Goal: Find specific page/section: Find specific page/section

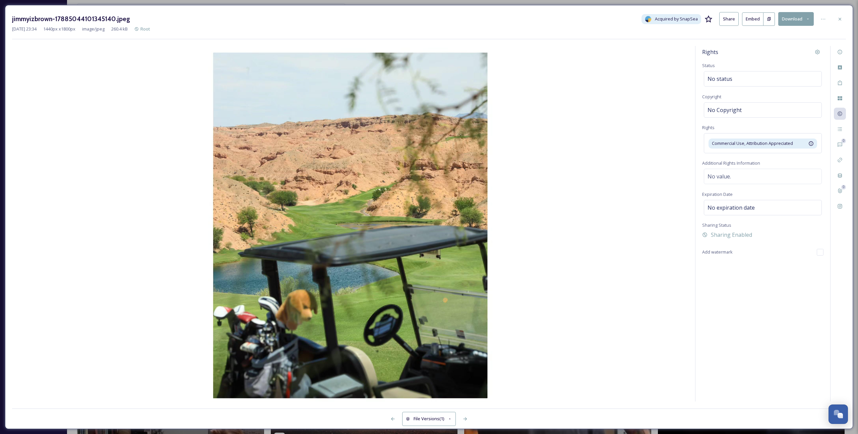
scroll to position [785, 0]
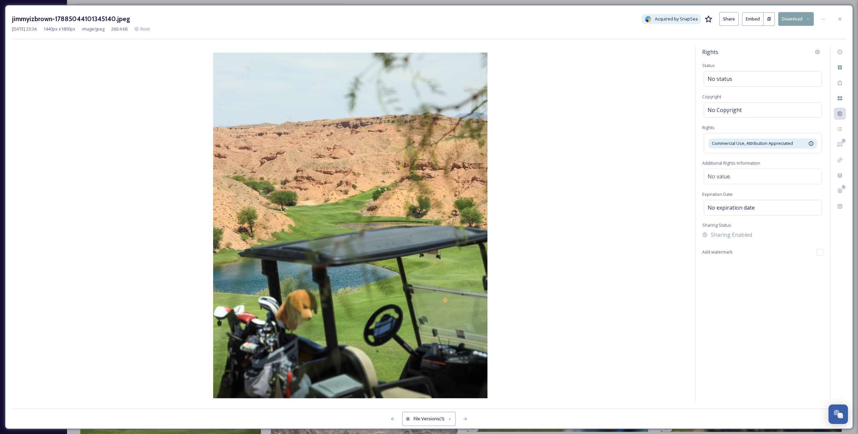
click at [835, 35] on div "jimmyizbrown-17885044101345140.jpeg Acquired by SnapSea Share Embed Download [D…" at bounding box center [429, 25] width 834 height 27
click at [640, 156] on img at bounding box center [350, 225] width 677 height 355
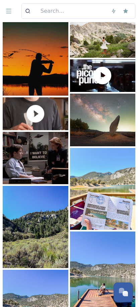
scroll to position [0, 0]
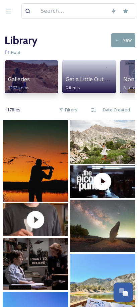
click at [38, 183] on img at bounding box center [36, 161] width 66 height 82
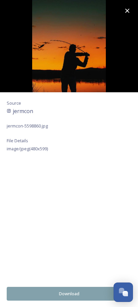
click at [128, 9] on icon at bounding box center [127, 11] width 8 height 8
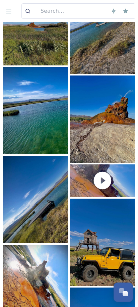
scroll to position [1339, 0]
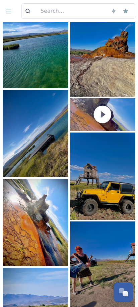
click at [31, 80] on img at bounding box center [36, 44] width 66 height 87
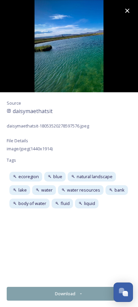
click at [126, 11] on icon at bounding box center [127, 11] width 8 height 8
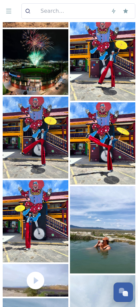
scroll to position [2822, 0]
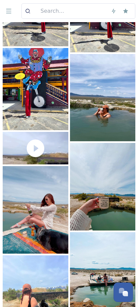
click at [93, 141] on img at bounding box center [103, 98] width 66 height 88
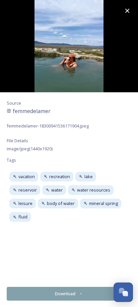
click at [127, 11] on icon at bounding box center [127, 11] width 4 height 4
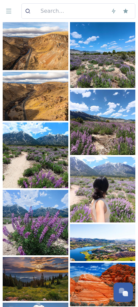
scroll to position [3282, 0]
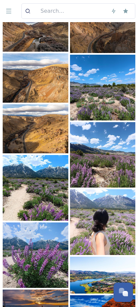
click at [36, 102] on img at bounding box center [36, 77] width 66 height 49
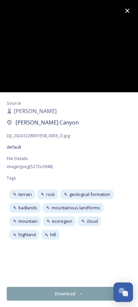
click at [128, 10] on icon at bounding box center [127, 11] width 4 height 4
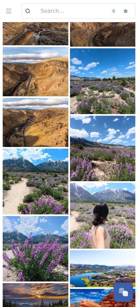
scroll to position [3290, 0]
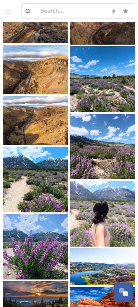
click at [49, 145] on img at bounding box center [36, 120] width 66 height 49
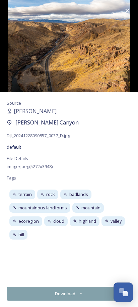
click at [127, 9] on icon at bounding box center [127, 11] width 8 height 8
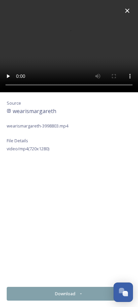
scroll to position [3126, 0]
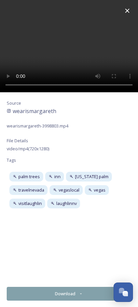
click at [127, 11] on icon at bounding box center [127, 11] width 4 height 4
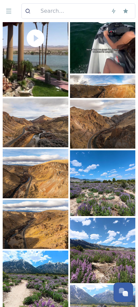
scroll to position [3169, 0]
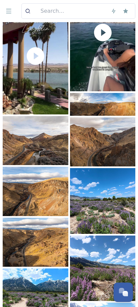
click at [104, 42] on icon at bounding box center [103, 33] width 18 height 18
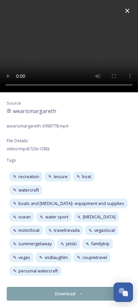
click at [127, 11] on icon at bounding box center [127, 11] width 4 height 4
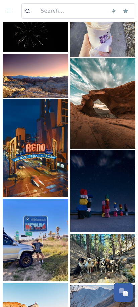
scroll to position [3816, 0]
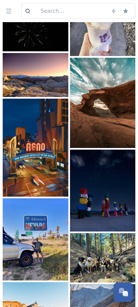
click at [96, 148] on img at bounding box center [103, 103] width 66 height 90
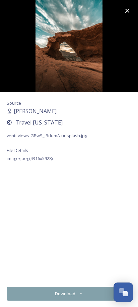
click at [128, 11] on icon at bounding box center [127, 11] width 4 height 4
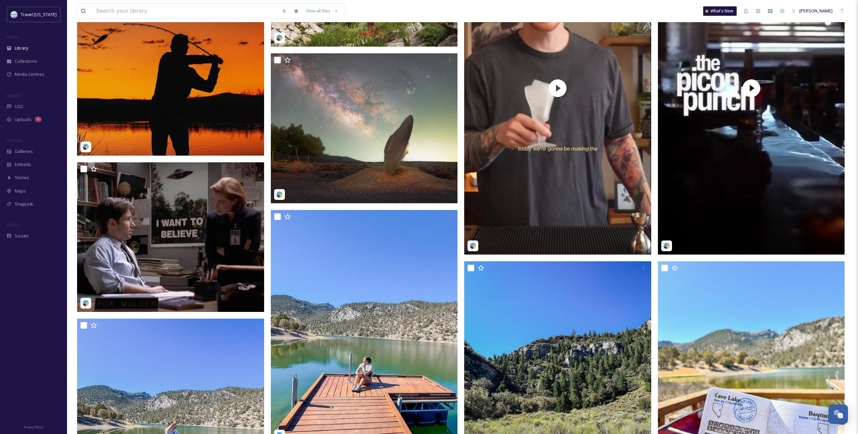
click at [203, 120] on img at bounding box center [170, 38] width 187 height 233
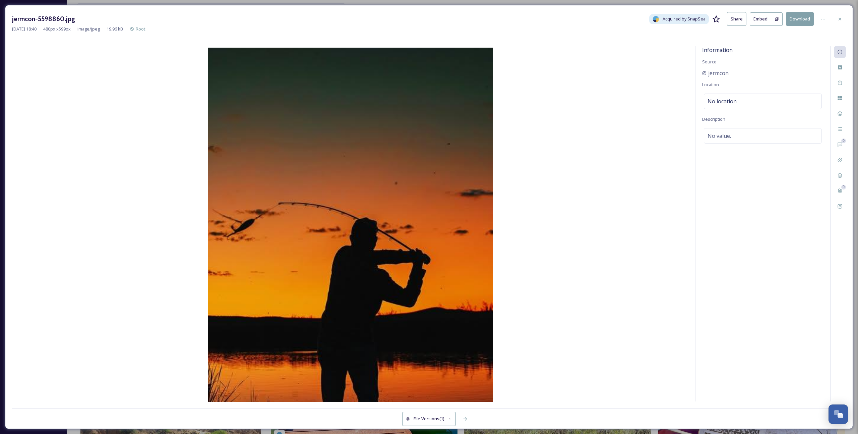
scroll to position [3, 0]
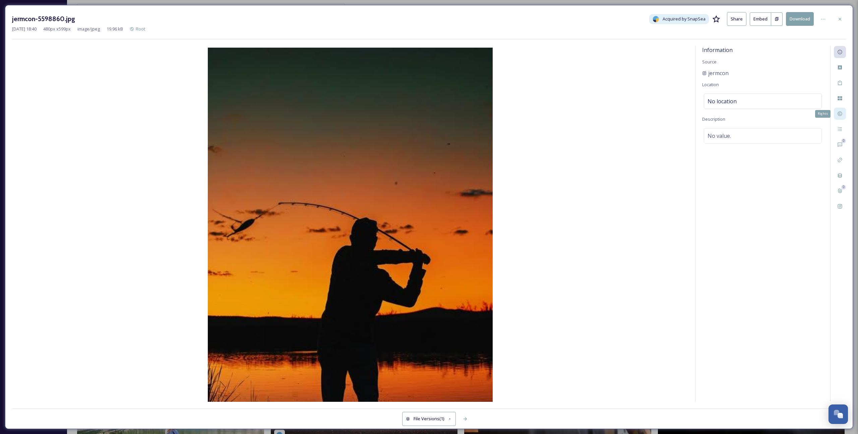
click at [842, 110] on div "Rights" at bounding box center [840, 114] width 12 height 12
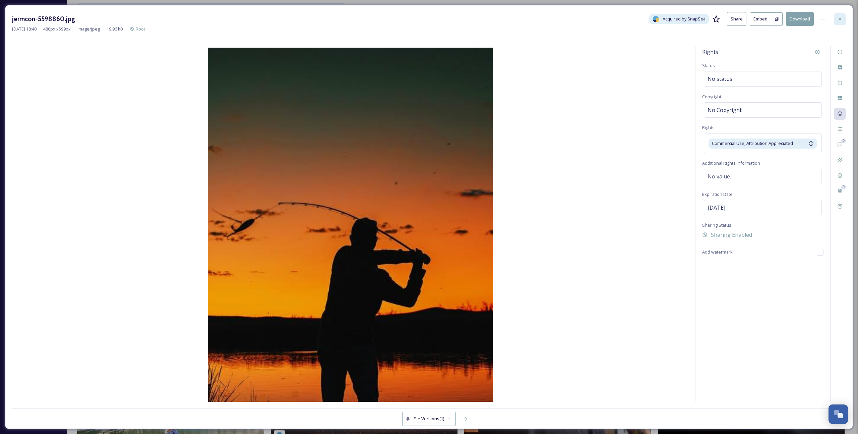
click at [836, 23] on div at bounding box center [840, 19] width 12 height 12
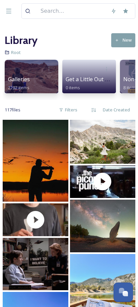
click at [37, 166] on img at bounding box center [36, 161] width 66 height 82
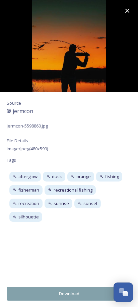
click at [127, 11] on icon at bounding box center [127, 11] width 8 height 8
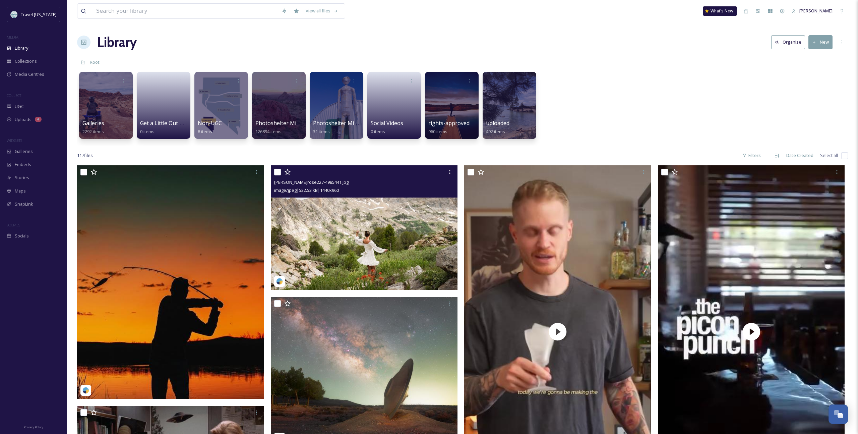
click at [297, 36] on div "Library Organise New" at bounding box center [462, 42] width 771 height 20
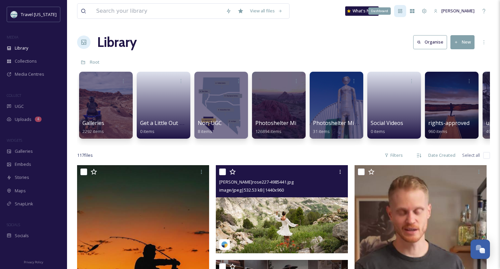
click at [402, 12] on icon at bounding box center [400, 11] width 4 height 4
